Goal: Task Accomplishment & Management: Complete application form

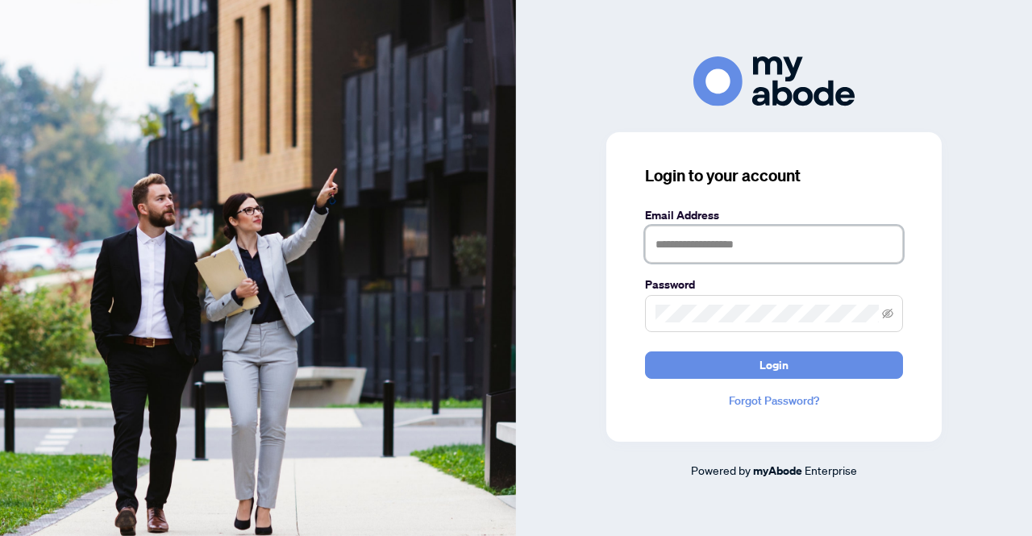
type input "**********"
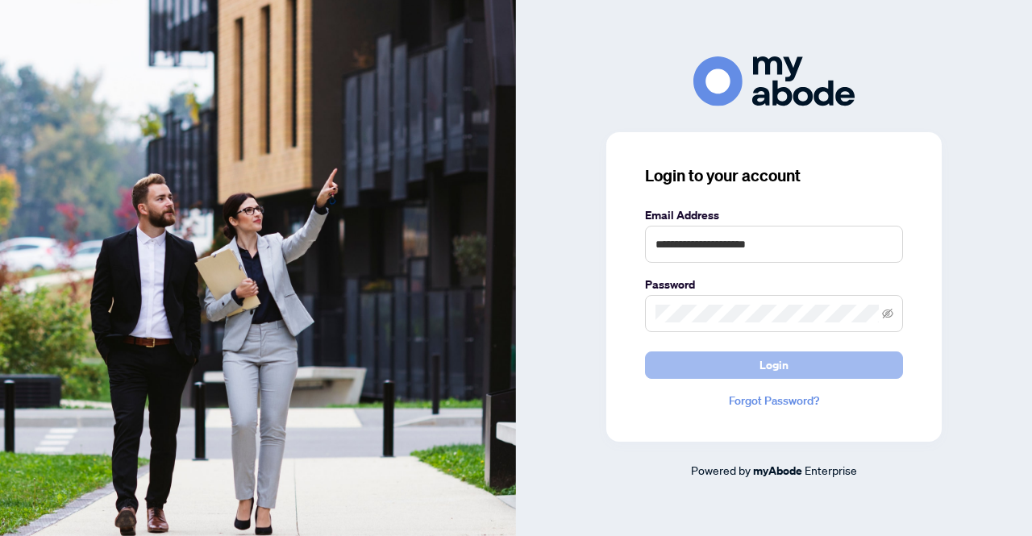
click at [751, 355] on button "Login" at bounding box center [774, 365] width 258 height 27
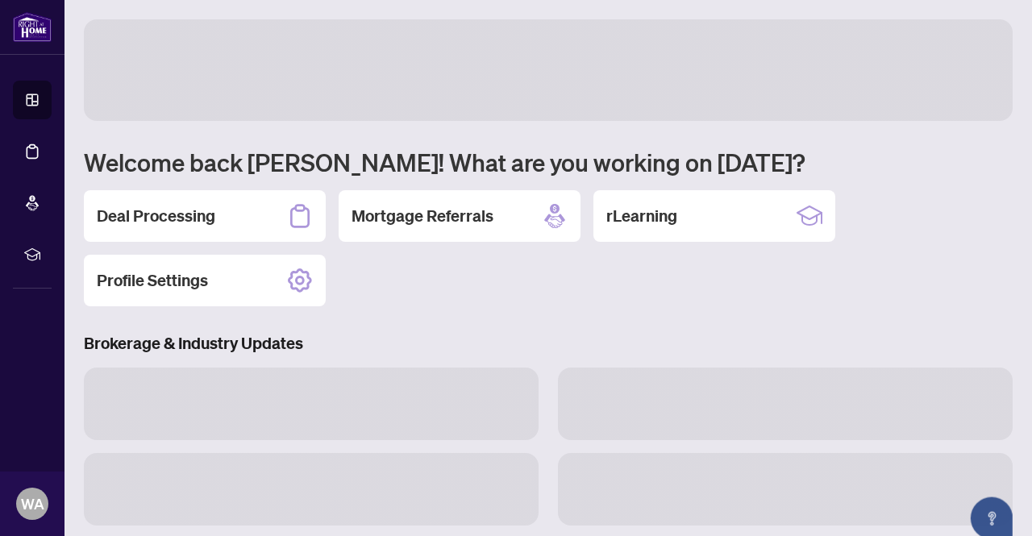
scroll to position [177, 0]
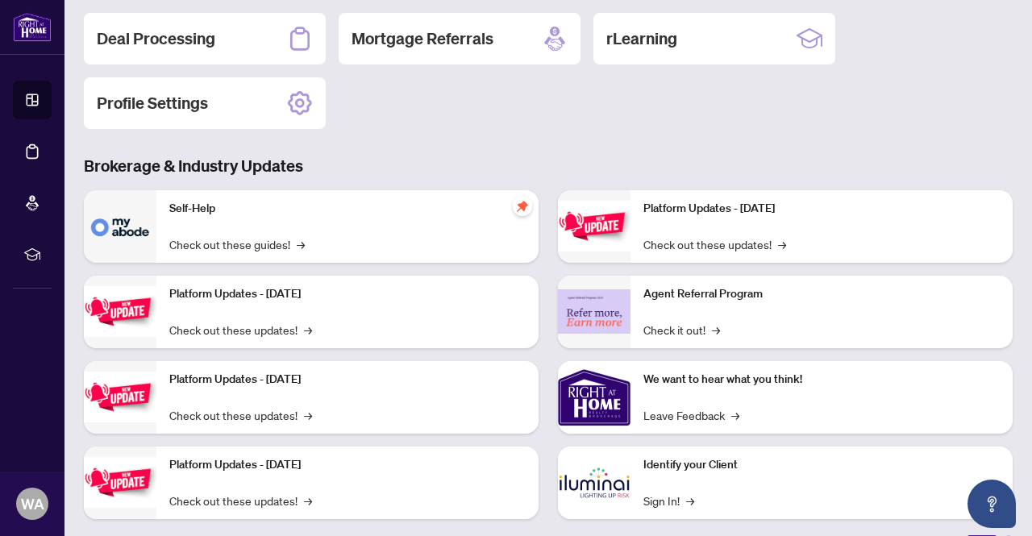
click at [327, 27] on div "Deal Processing Mortgage Referrals rLearning Profile Settings" at bounding box center [548, 71] width 929 height 116
click at [264, 46] on div "Deal Processing" at bounding box center [205, 39] width 242 height 52
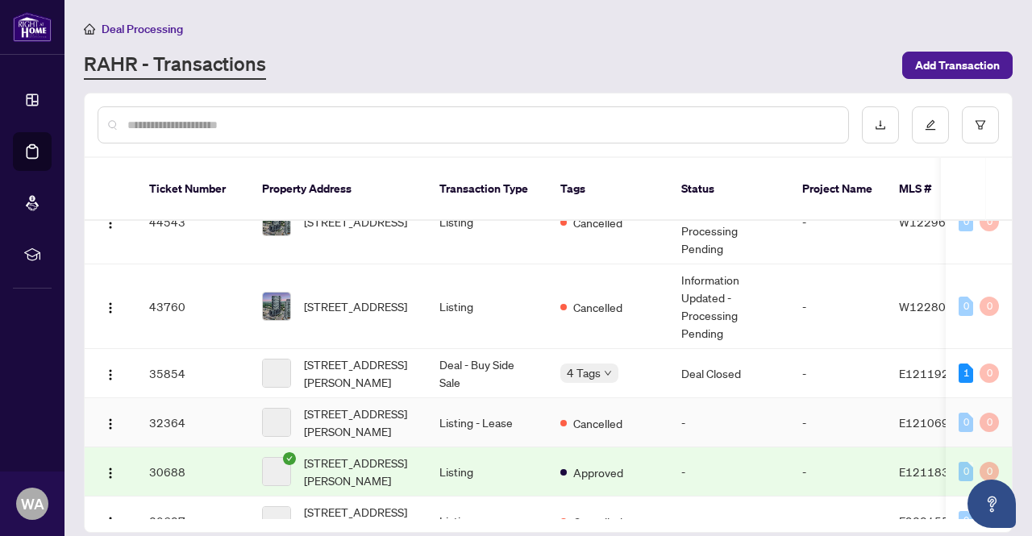
scroll to position [613, 0]
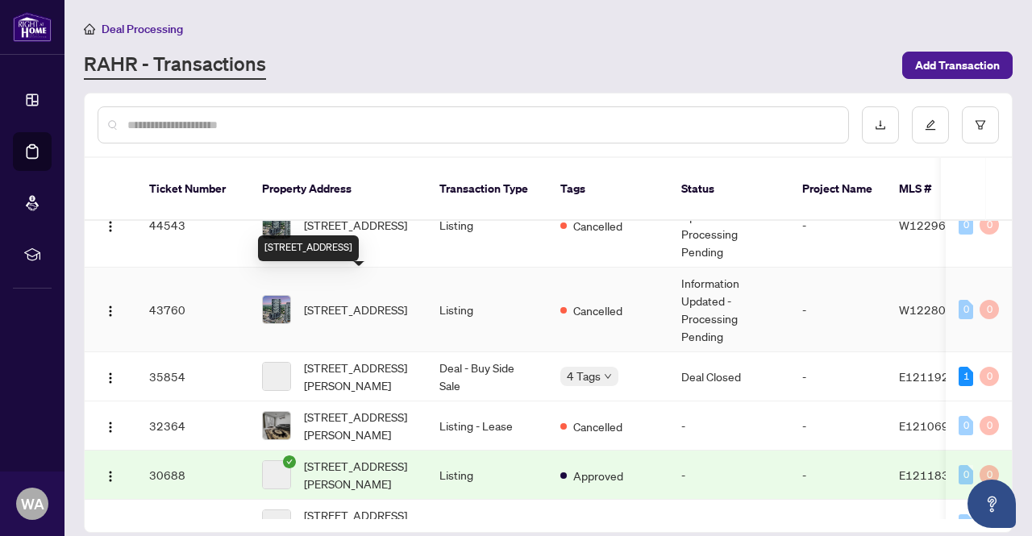
click at [395, 304] on span "[STREET_ADDRESS]" at bounding box center [355, 310] width 103 height 18
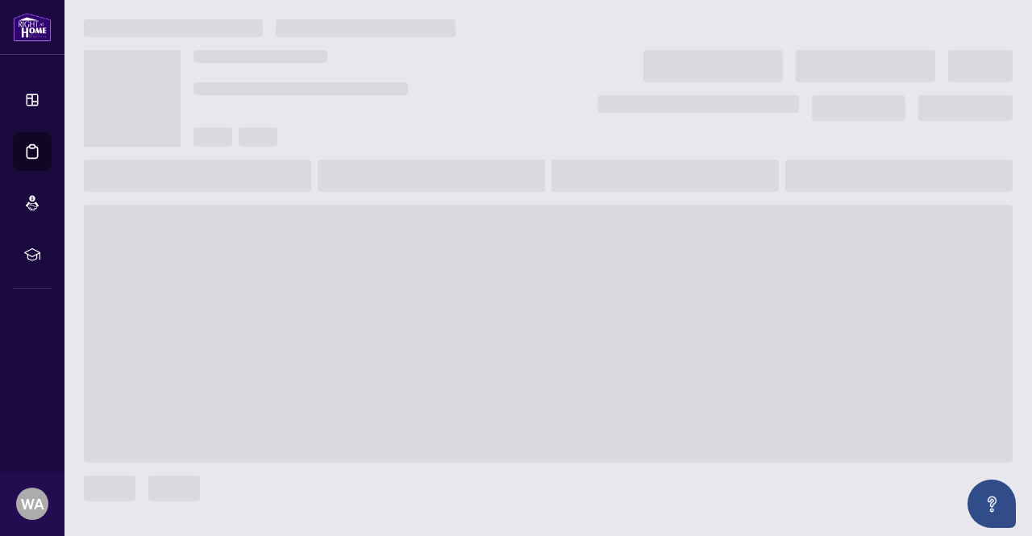
click at [542, 60] on div at bounding box center [369, 78] width 352 height 56
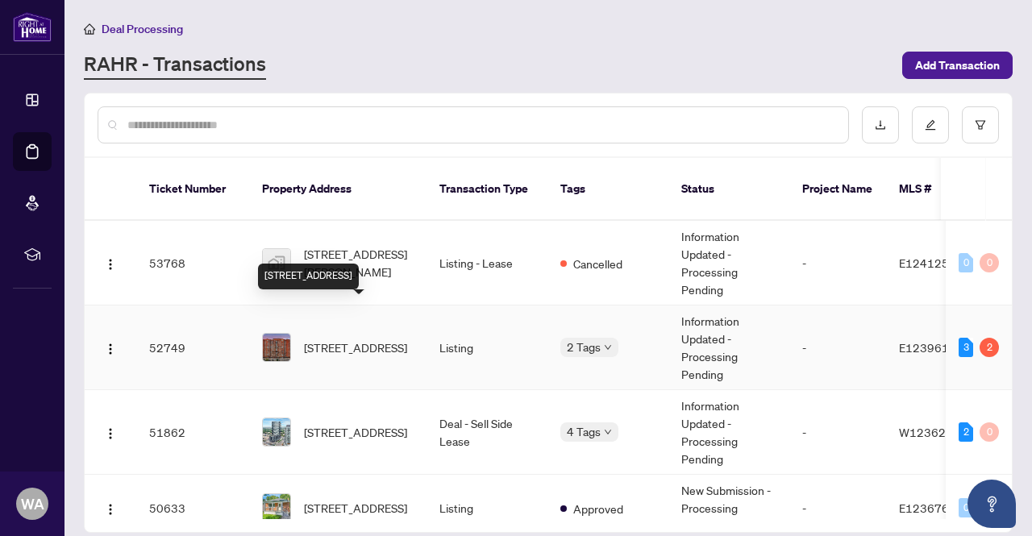
scroll to position [12, 0]
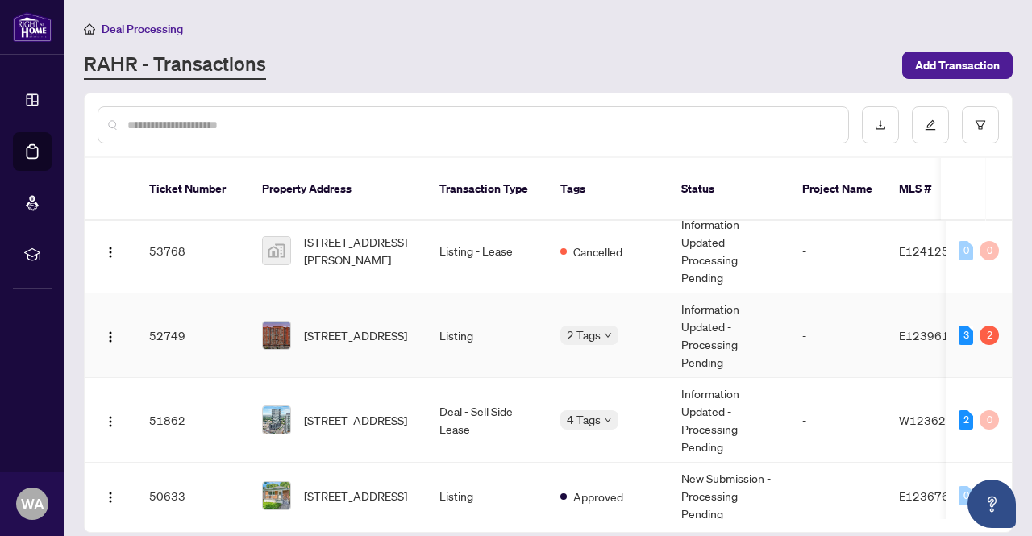
click at [363, 327] on span "[STREET_ADDRESS]" at bounding box center [355, 336] width 103 height 18
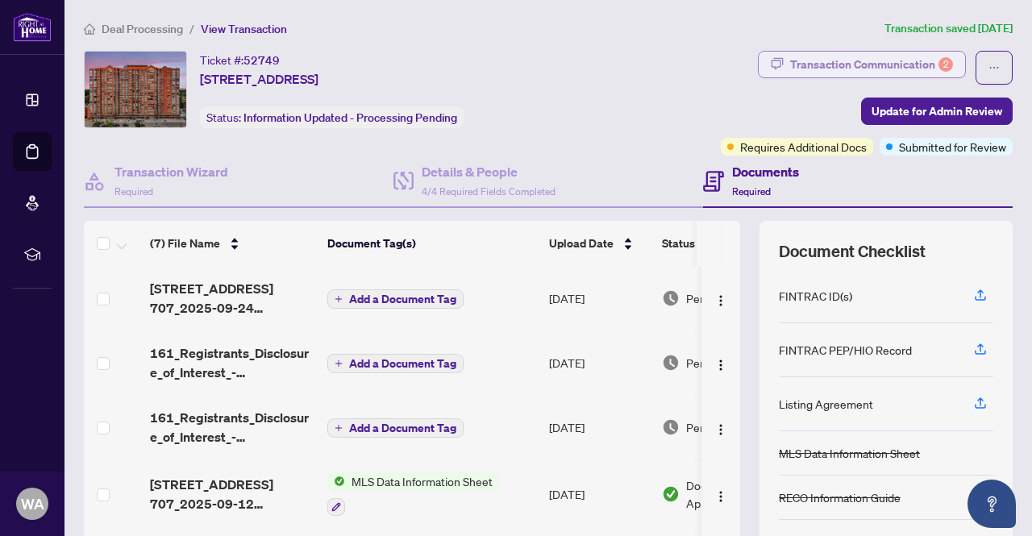
click at [813, 59] on div "Transaction Communication 2" at bounding box center [871, 65] width 163 height 26
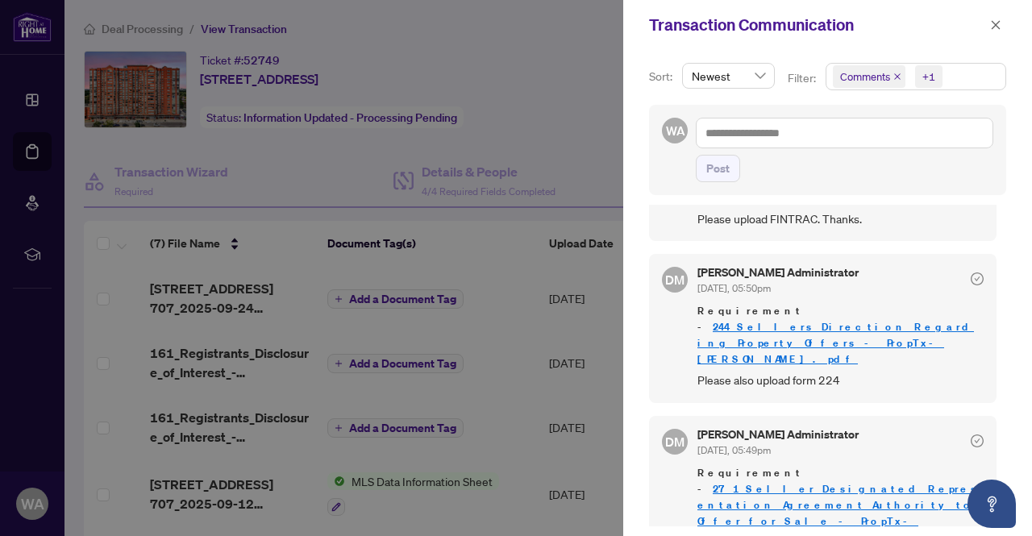
scroll to position [76, 0]
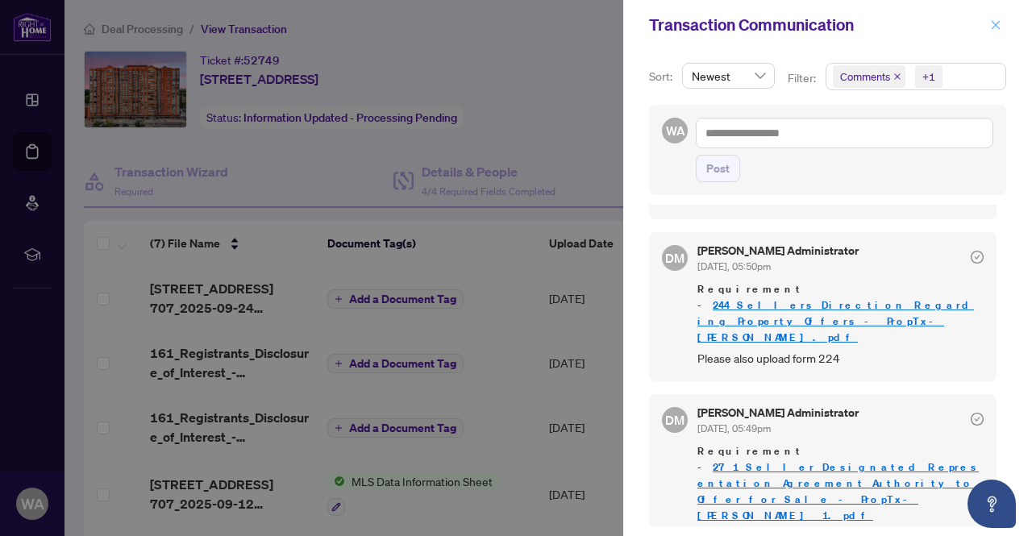
click at [997, 27] on icon "close" at bounding box center [995, 24] width 11 height 11
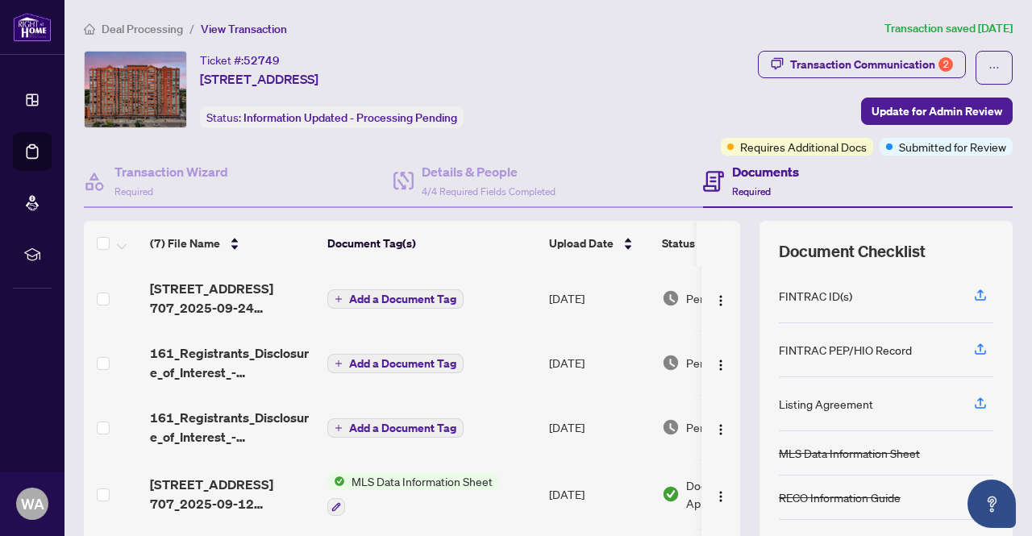
scroll to position [136, 0]
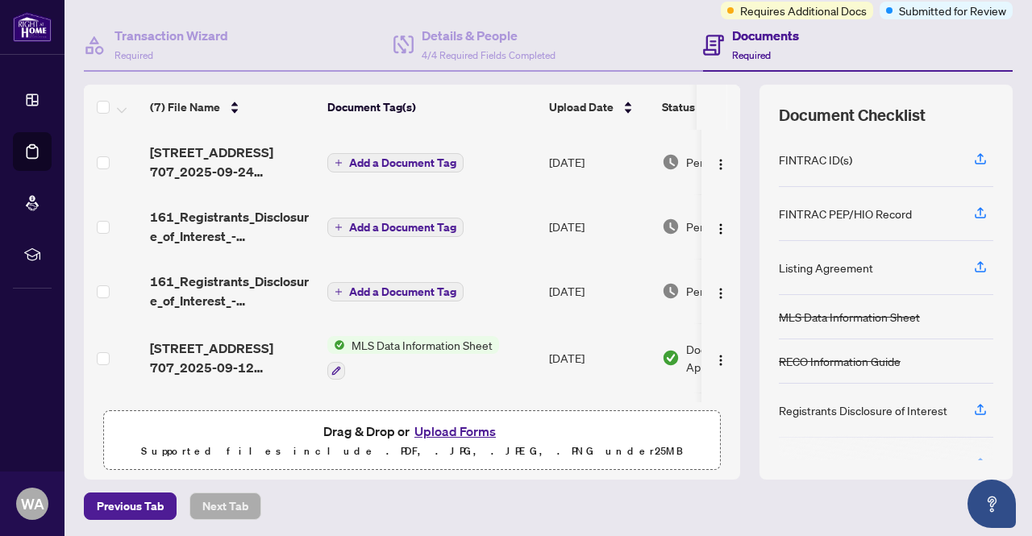
click at [425, 421] on button "Upload Forms" at bounding box center [455, 431] width 91 height 21
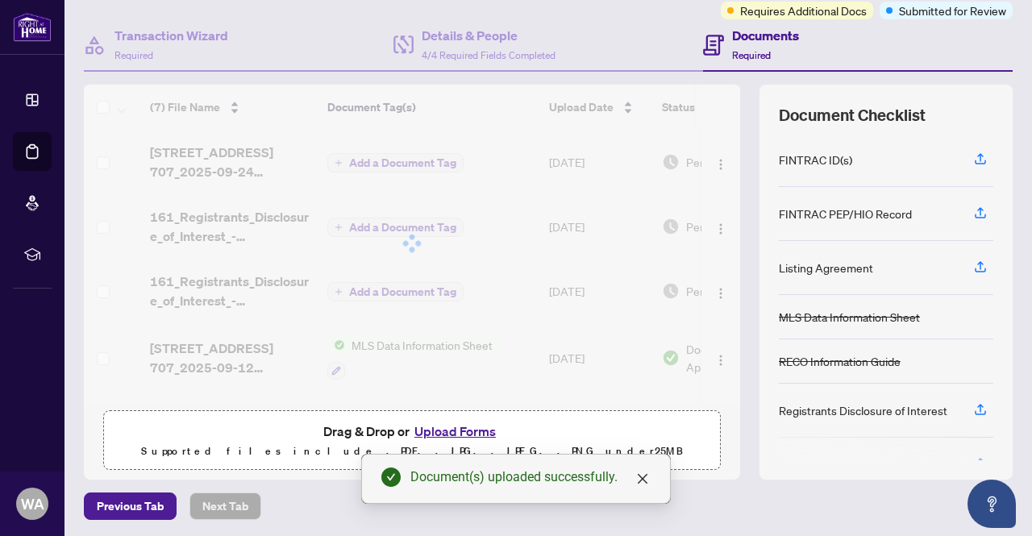
scroll to position [0, 0]
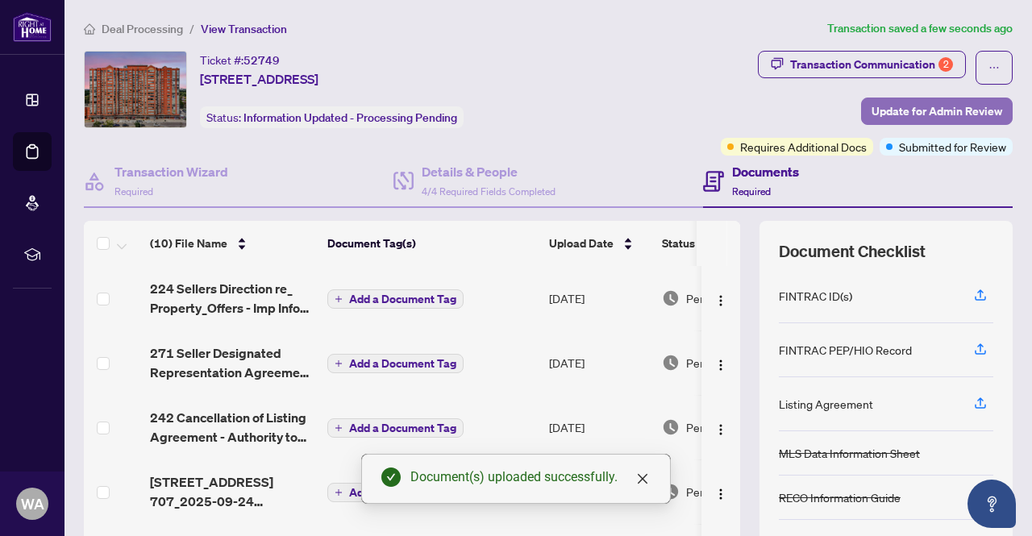
click at [898, 103] on span "Update for Admin Review" at bounding box center [937, 111] width 131 height 26
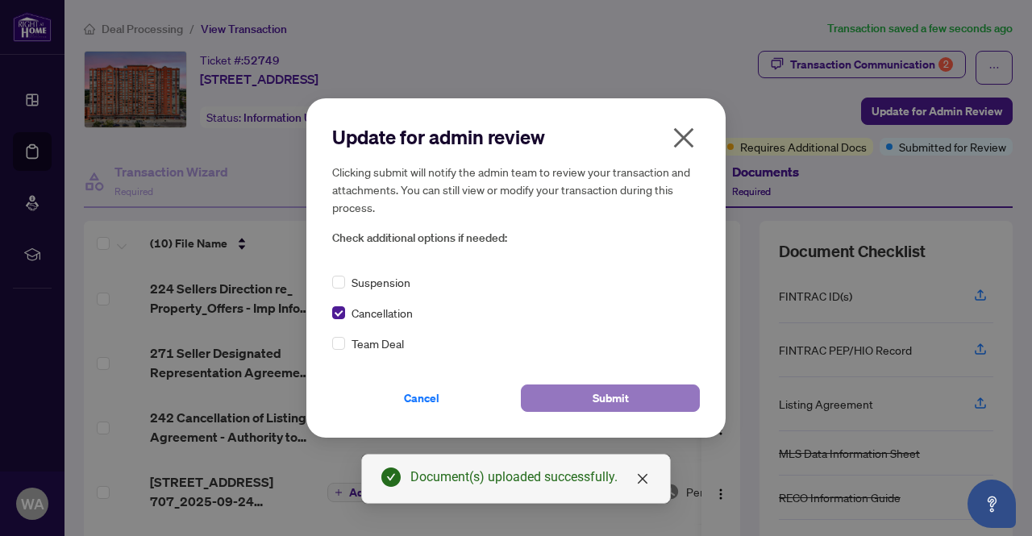
click at [657, 389] on button "Submit" at bounding box center [610, 398] width 179 height 27
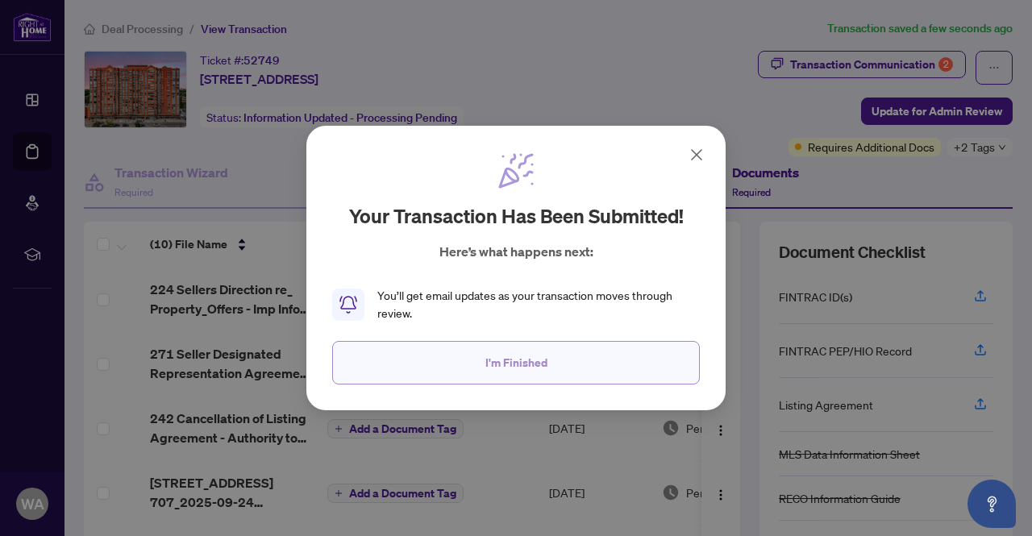
click at [535, 364] on span "I'm Finished" at bounding box center [516, 363] width 62 height 26
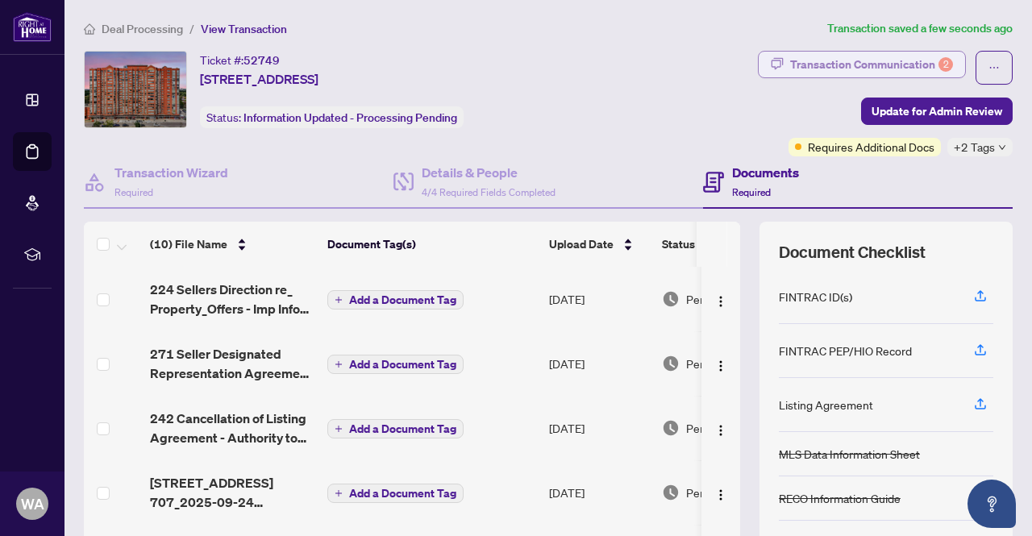
click at [823, 65] on div "Transaction Communication 2" at bounding box center [871, 65] width 163 height 26
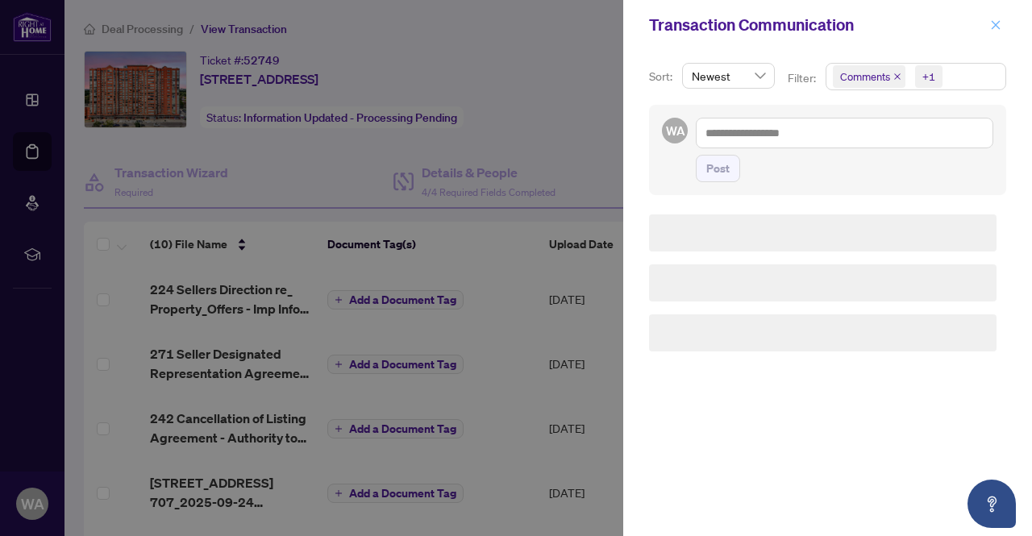
click at [999, 26] on icon "close" at bounding box center [995, 24] width 11 height 11
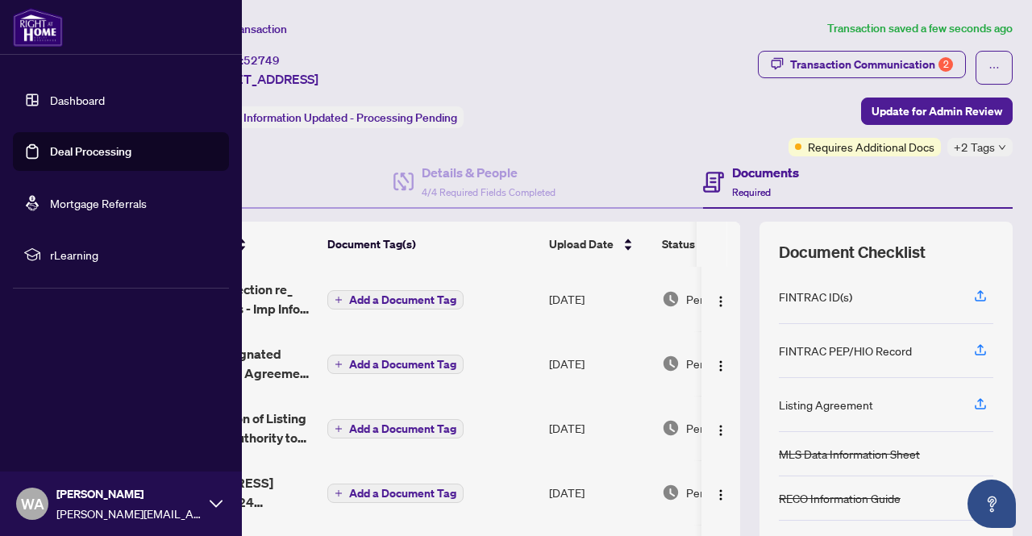
click at [54, 146] on link "Deal Processing" at bounding box center [90, 151] width 81 height 15
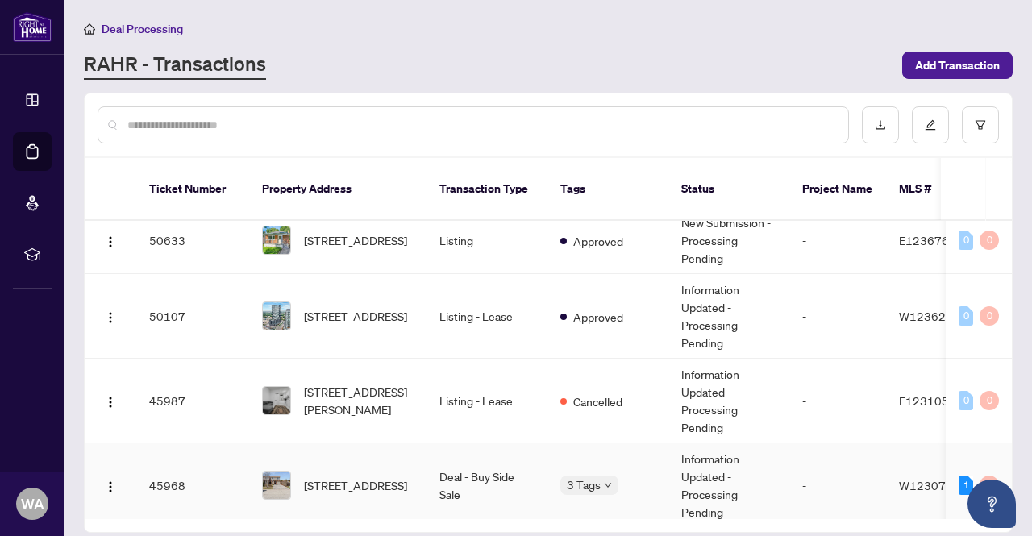
scroll to position [270, 0]
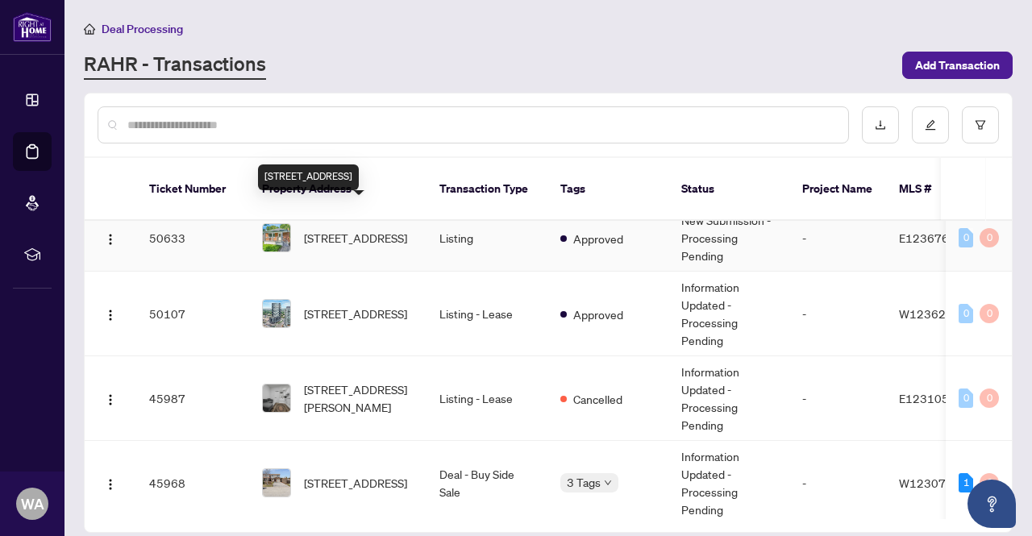
click at [384, 232] on span "[STREET_ADDRESS]" at bounding box center [355, 238] width 103 height 18
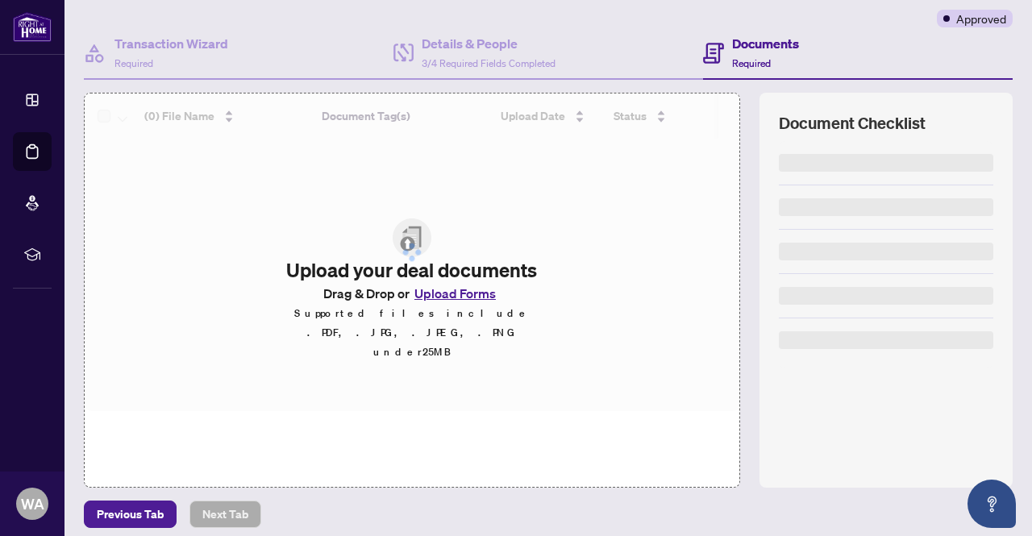
scroll to position [129, 0]
click at [444, 309] on div at bounding box center [412, 252] width 655 height 318
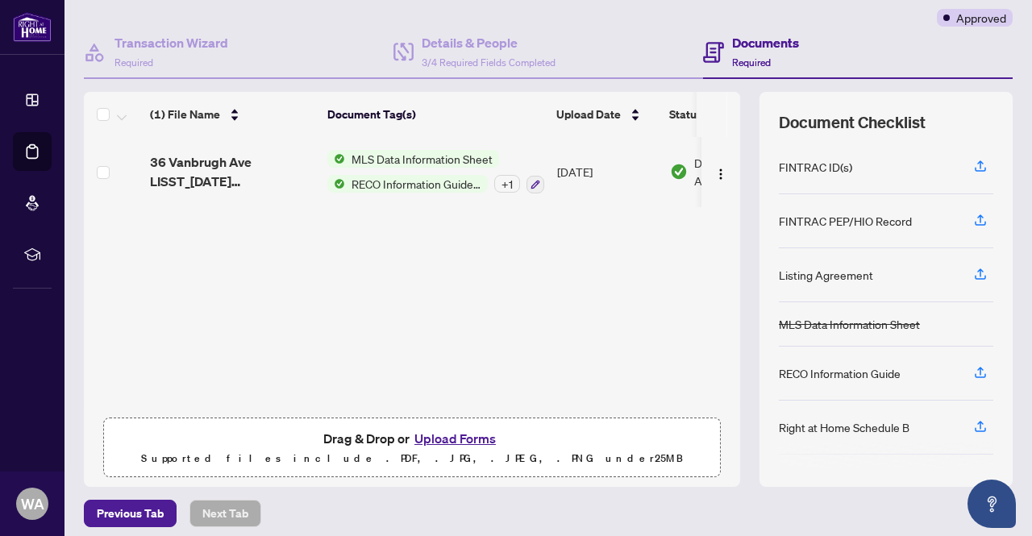
click at [456, 435] on button "Upload Forms" at bounding box center [455, 438] width 91 height 21
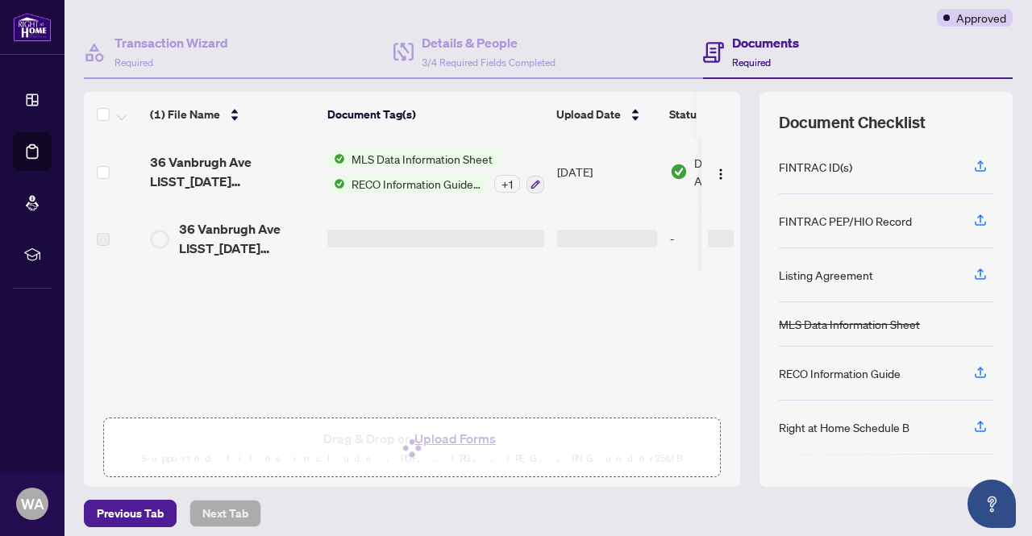
scroll to position [0, 0]
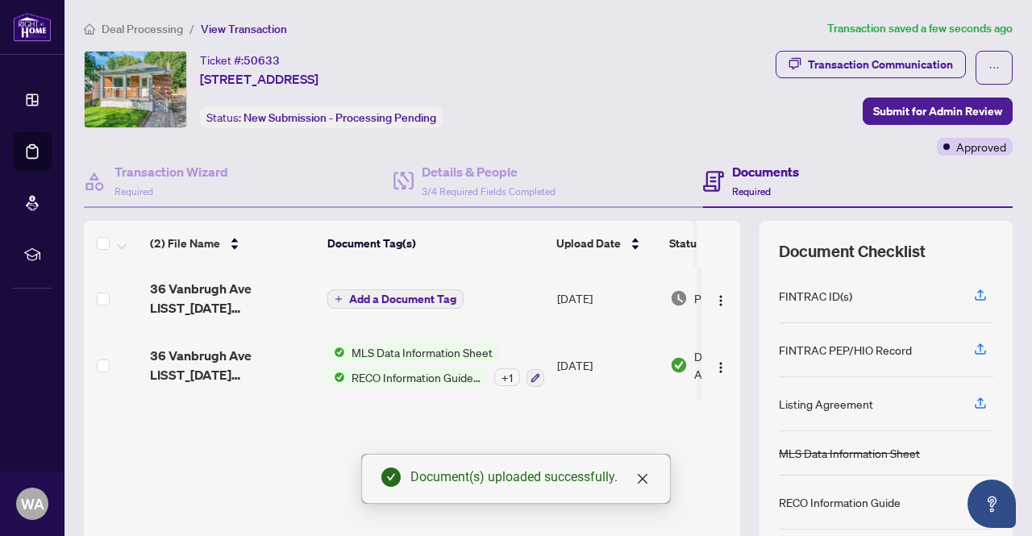
click at [927, 128] on div "Transaction Communication Submit for Admin Review Approved" at bounding box center [813, 103] width 401 height 105
click at [913, 117] on span "Submit for Admin Review" at bounding box center [937, 111] width 129 height 26
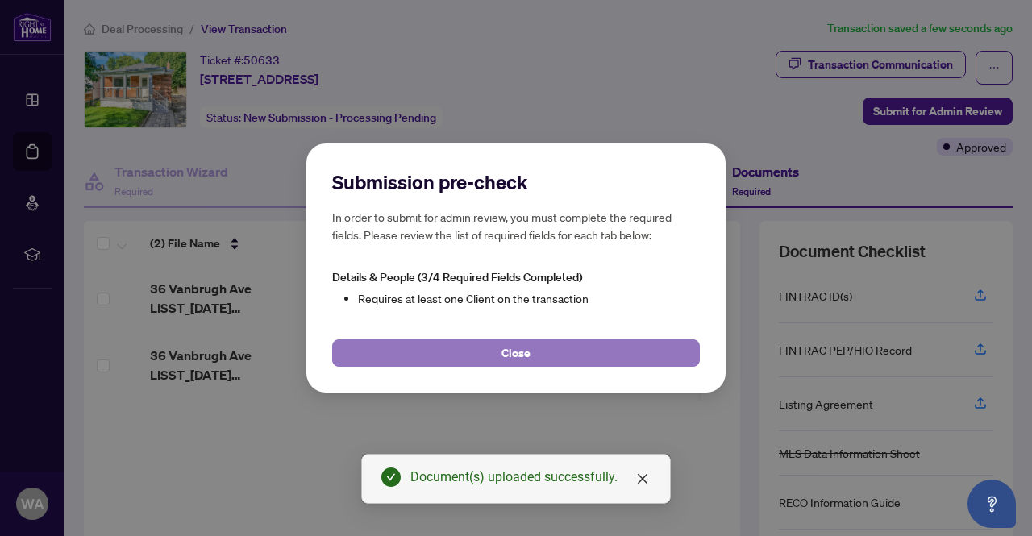
click at [474, 351] on button "Close" at bounding box center [516, 352] width 368 height 27
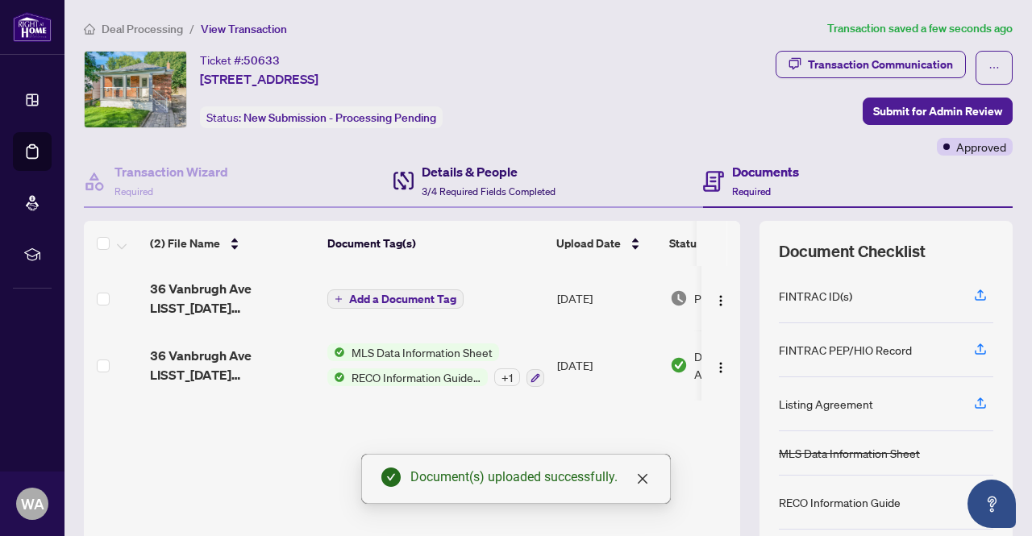
click at [411, 185] on div "Details & People 3/4 Required Fields Completed" at bounding box center [474, 181] width 162 height 38
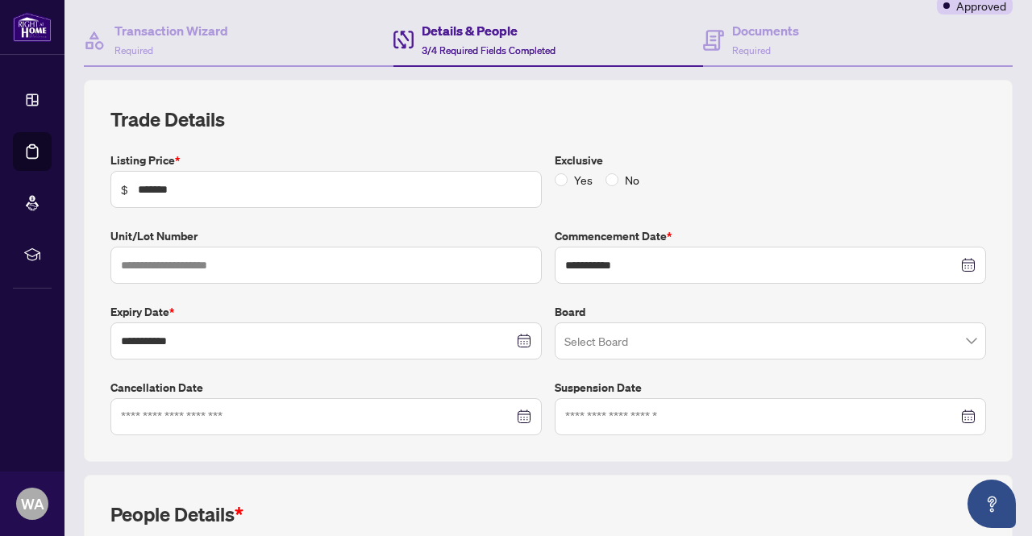
scroll to position [453, 0]
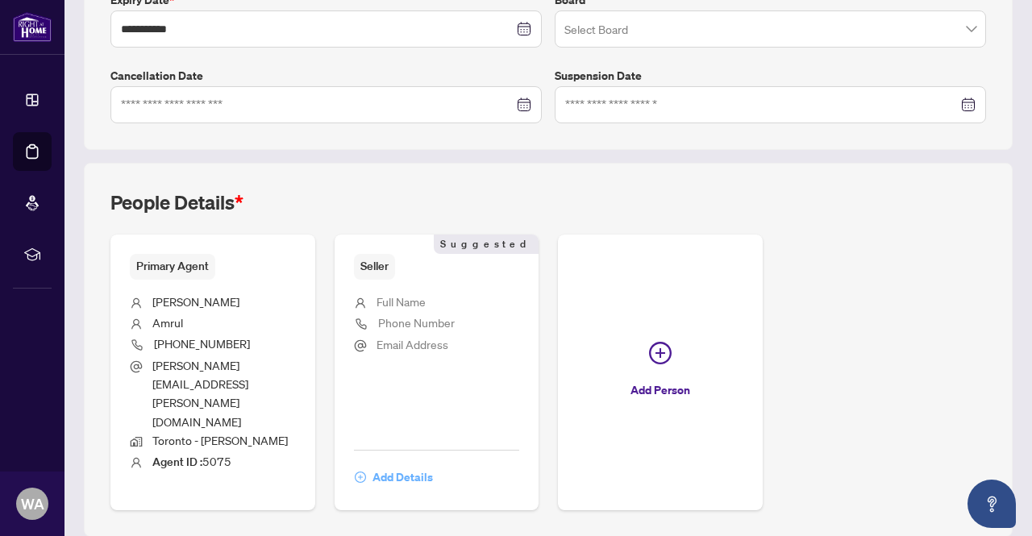
click at [433, 464] on span "Add Details" at bounding box center [402, 477] width 60 height 26
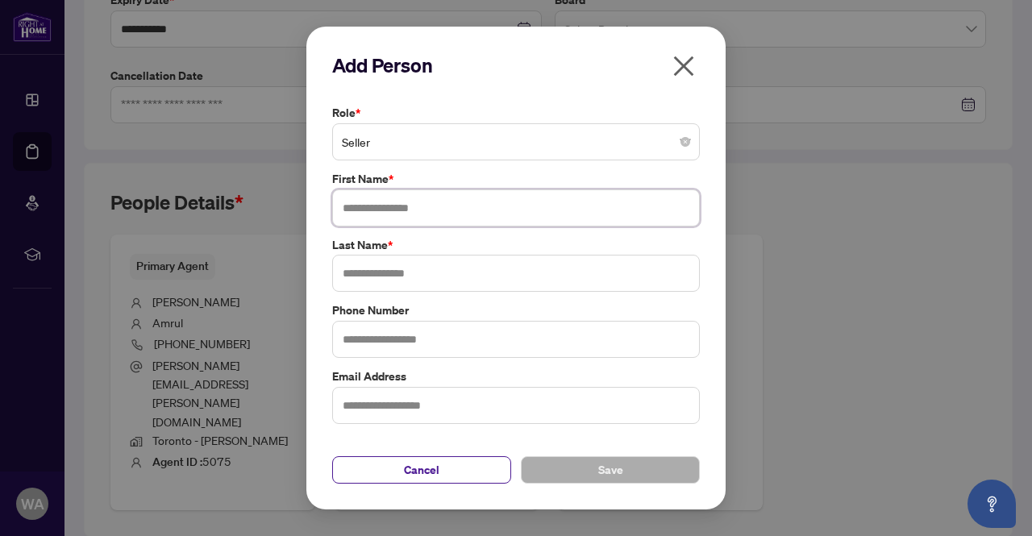
click at [414, 207] on input "text" at bounding box center [516, 207] width 368 height 37
type input "**********"
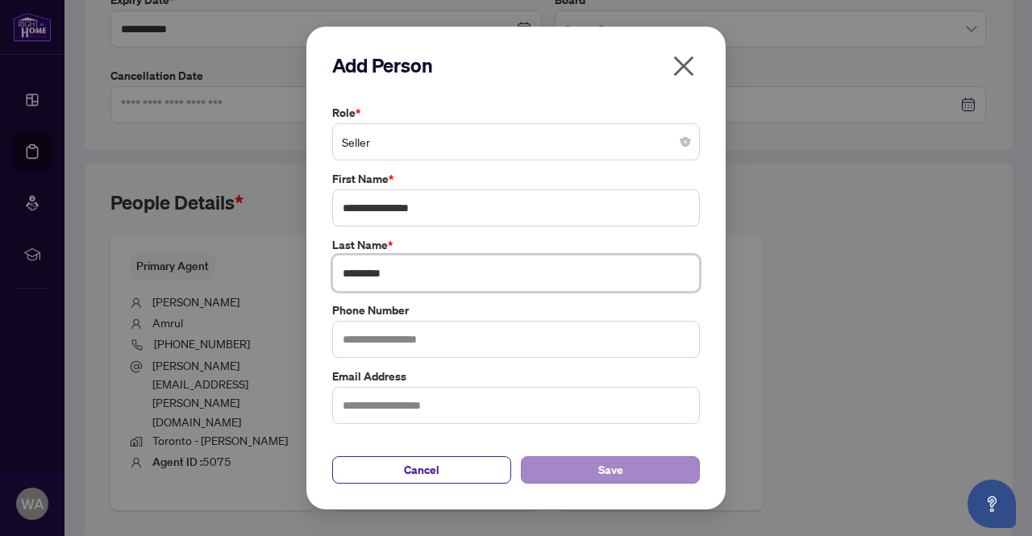
type input "*********"
click at [655, 476] on button "Save" at bounding box center [610, 469] width 179 height 27
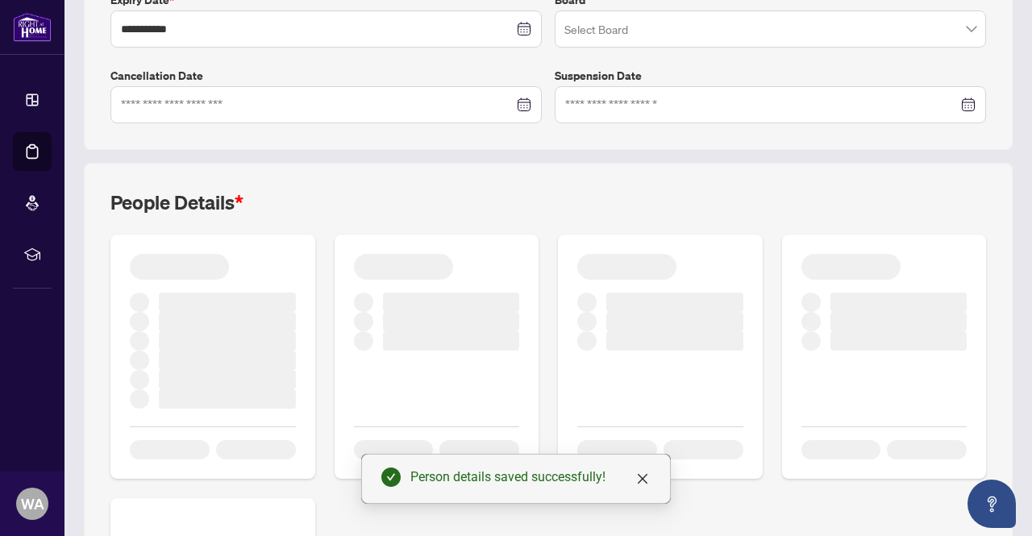
scroll to position [0, 0]
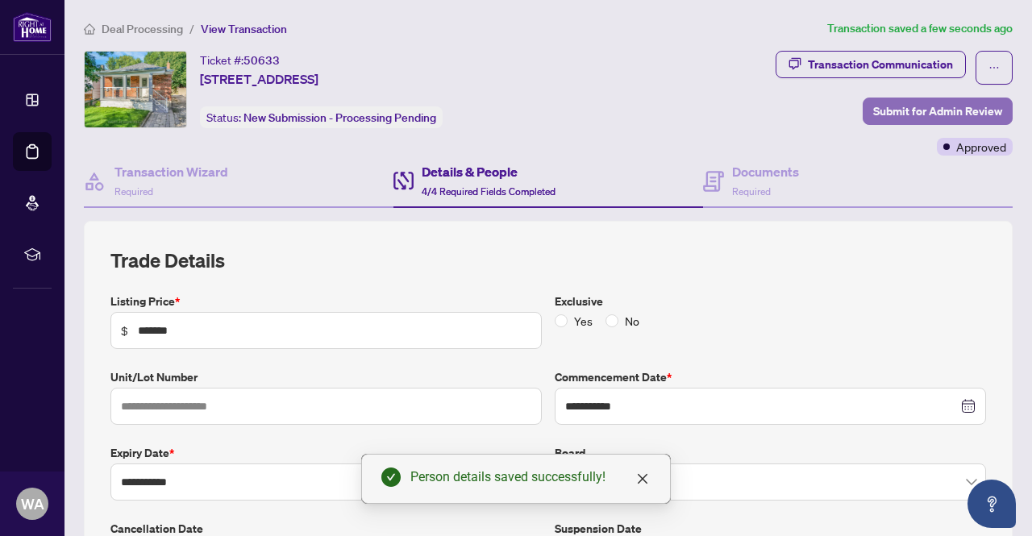
click at [917, 104] on span "Submit for Admin Review" at bounding box center [937, 111] width 129 height 26
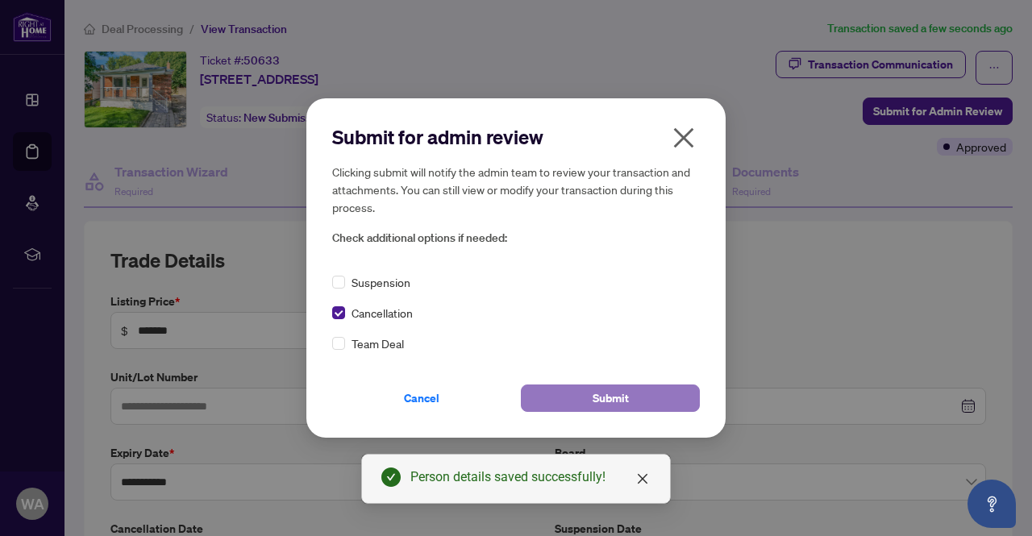
click at [572, 393] on button "Submit" at bounding box center [610, 398] width 179 height 27
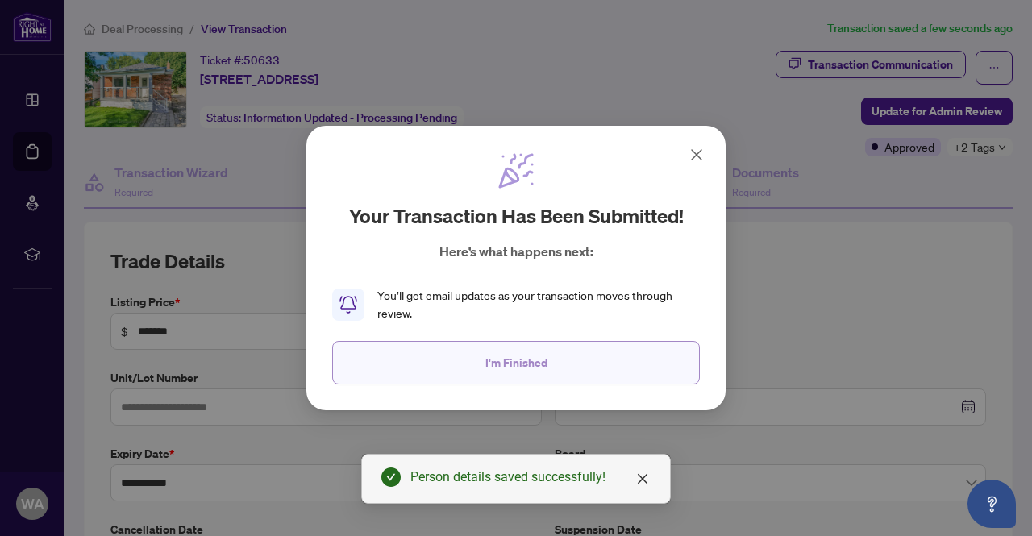
click at [568, 360] on button "I'm Finished" at bounding box center [516, 363] width 368 height 44
